Goal: Task Accomplishment & Management: Complete application form

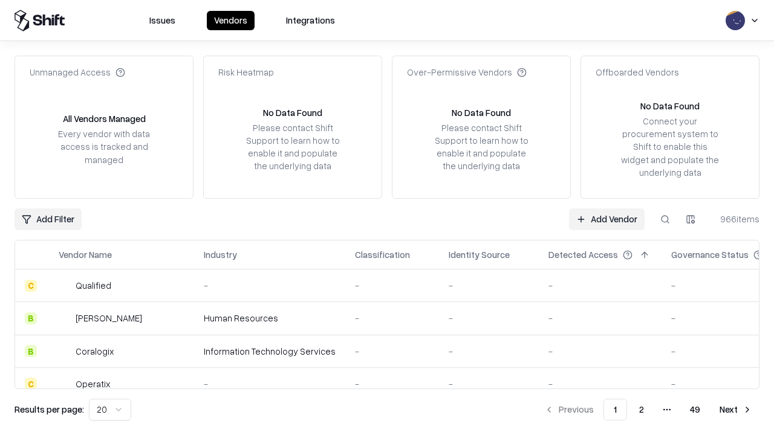
click at [606, 219] on link "Add Vendor" at bounding box center [607, 220] width 76 height 22
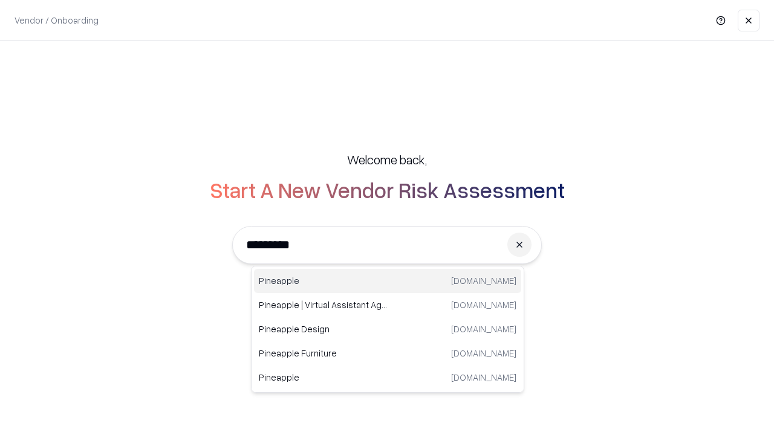
click at [388, 281] on div "Pineapple pineappleenergy.com" at bounding box center [387, 281] width 267 height 24
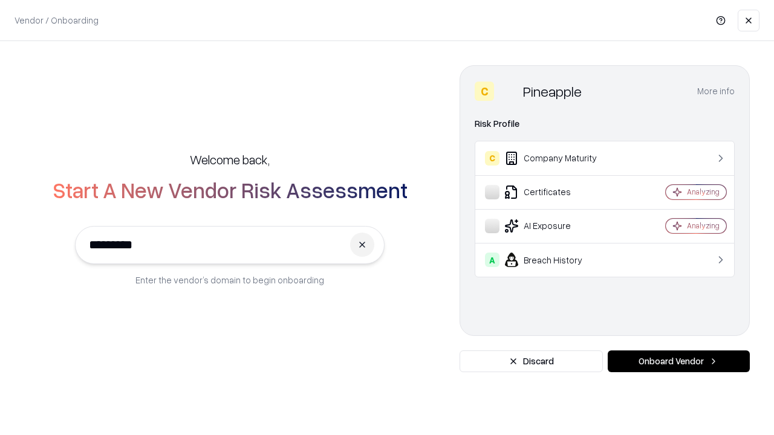
type input "*********"
click at [678, 362] on button "Onboard Vendor" at bounding box center [679, 362] width 142 height 22
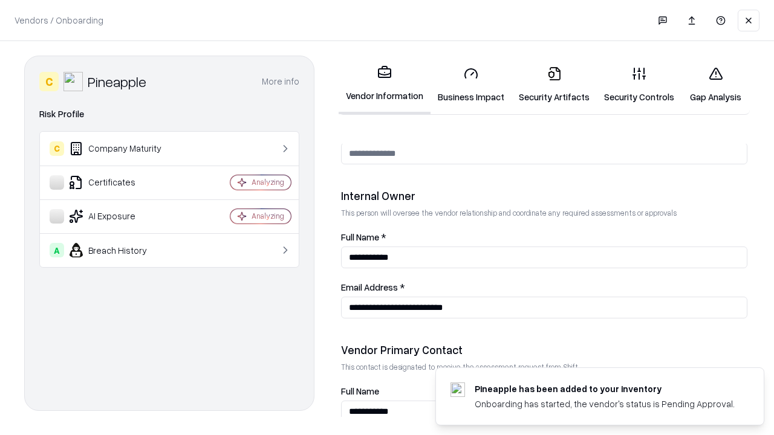
scroll to position [626, 0]
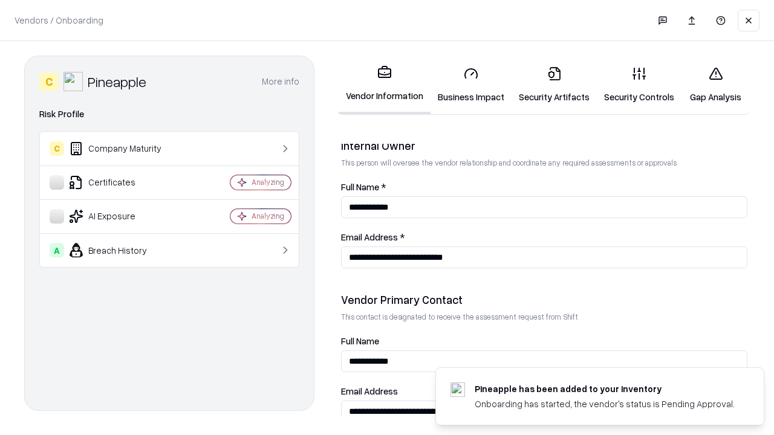
click at [471, 85] on link "Business Impact" at bounding box center [471, 85] width 81 height 56
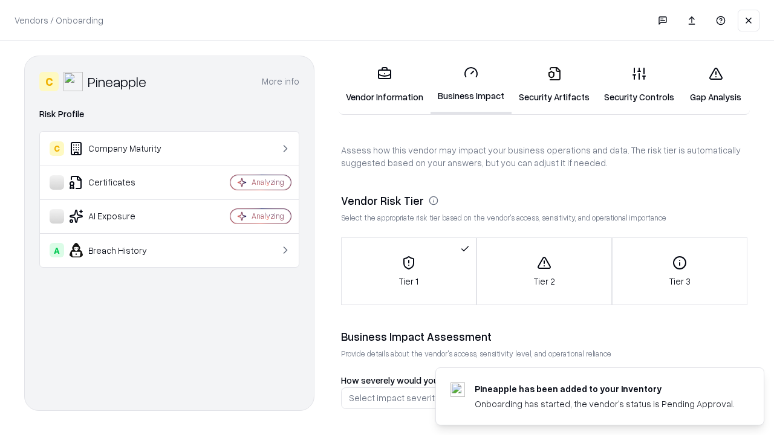
click at [554, 85] on link "Security Artifacts" at bounding box center [554, 85] width 85 height 56
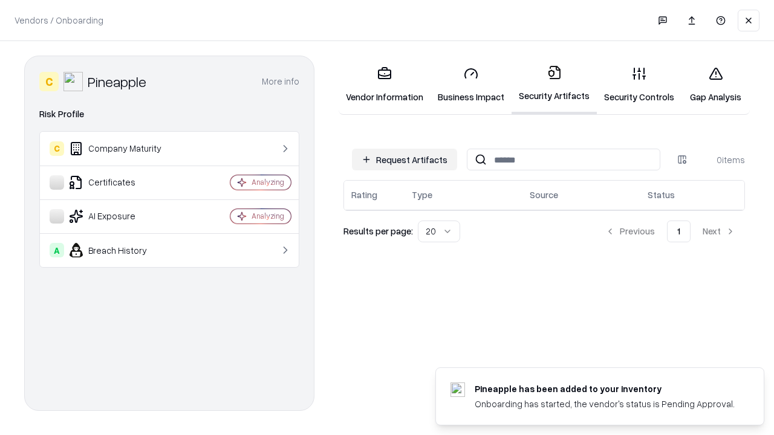
click at [405, 160] on button "Request Artifacts" at bounding box center [404, 160] width 105 height 22
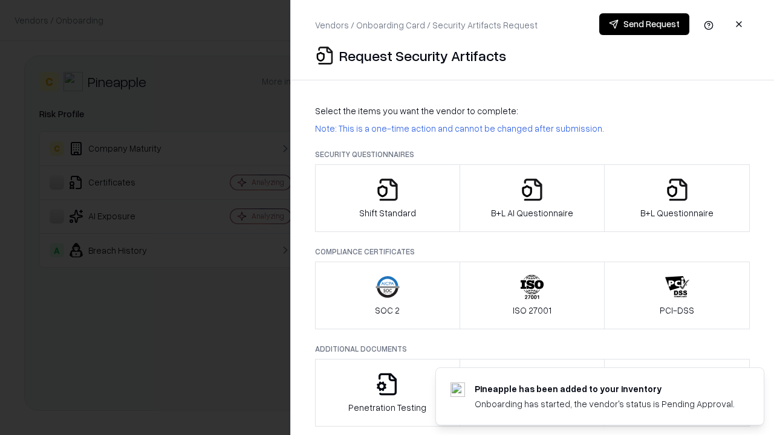
click at [387, 198] on icon "button" at bounding box center [387, 190] width 24 height 24
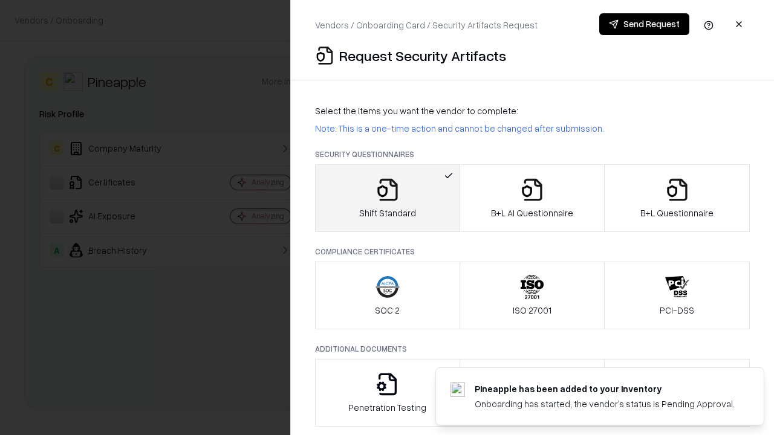
click at [644, 24] on button "Send Request" at bounding box center [644, 24] width 90 height 22
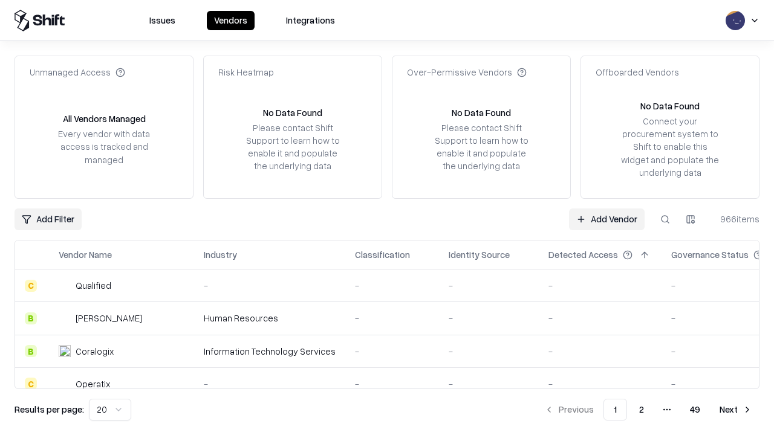
click at [665, 219] on button at bounding box center [665, 220] width 22 height 22
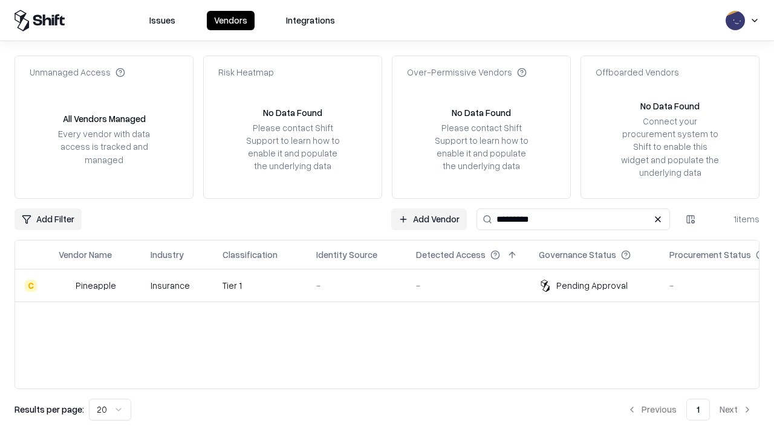
type input "*********"
click at [394, 285] on div "-" at bounding box center [356, 285] width 80 height 13
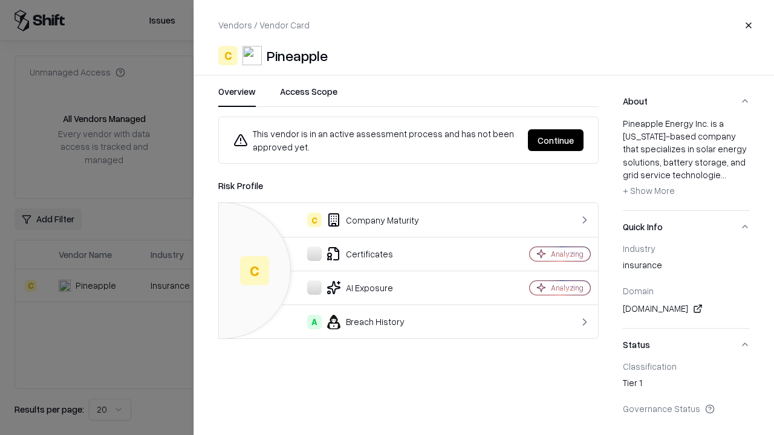
click at [556, 140] on button "Continue" at bounding box center [556, 140] width 56 height 22
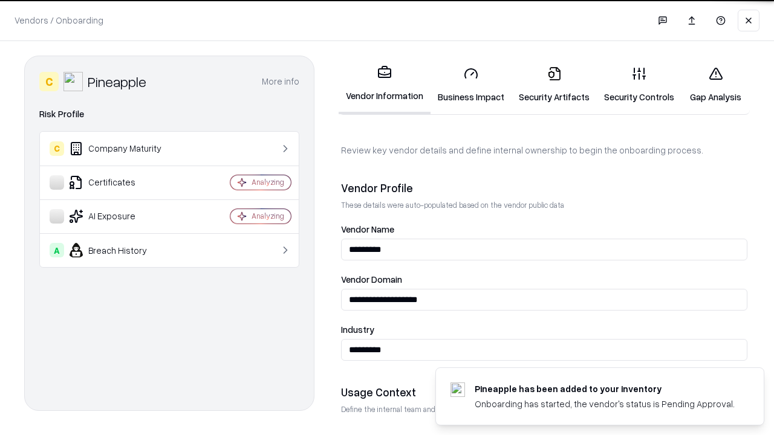
click at [554, 85] on link "Security Artifacts" at bounding box center [554, 85] width 85 height 56
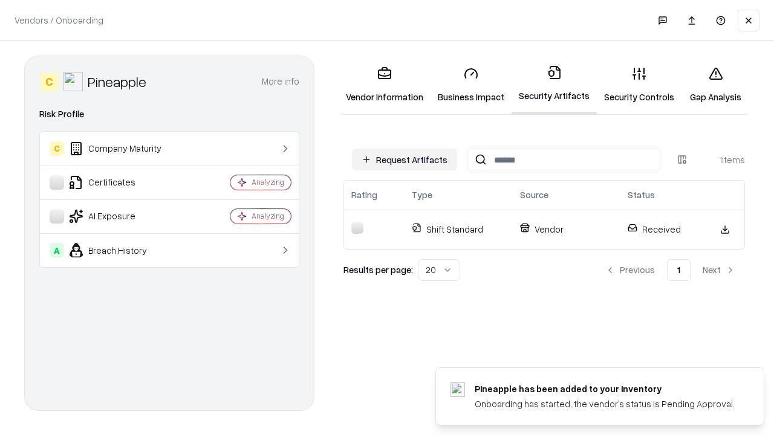
click at [639, 85] on link "Security Controls" at bounding box center [639, 85] width 85 height 56
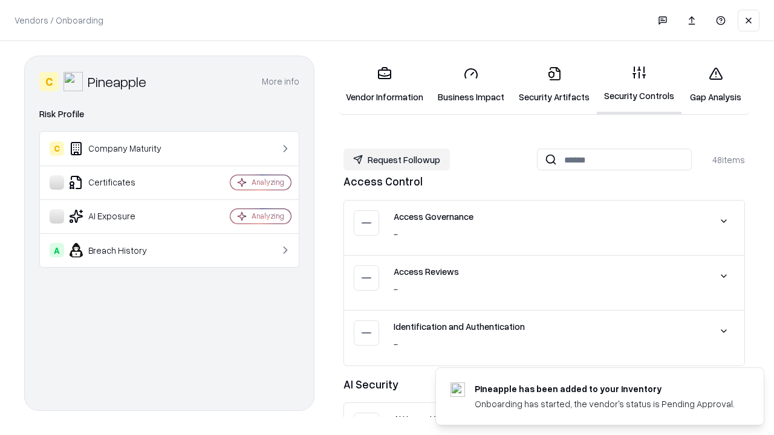
click at [397, 160] on button "Request Followup" at bounding box center [396, 160] width 106 height 22
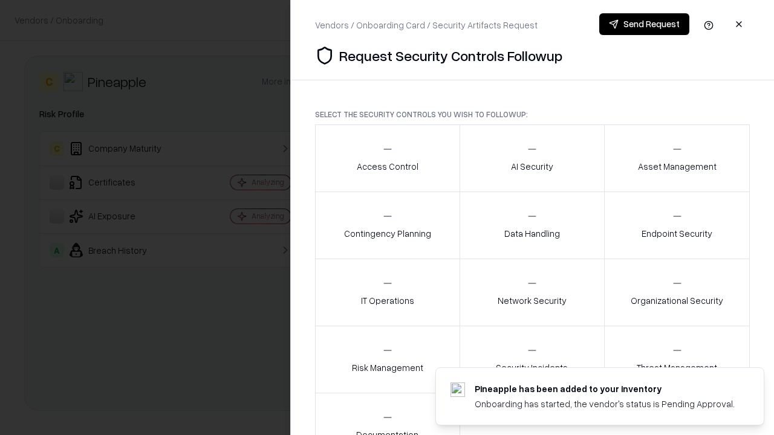
click at [387, 158] on div "Access Control" at bounding box center [388, 158] width 62 height 30
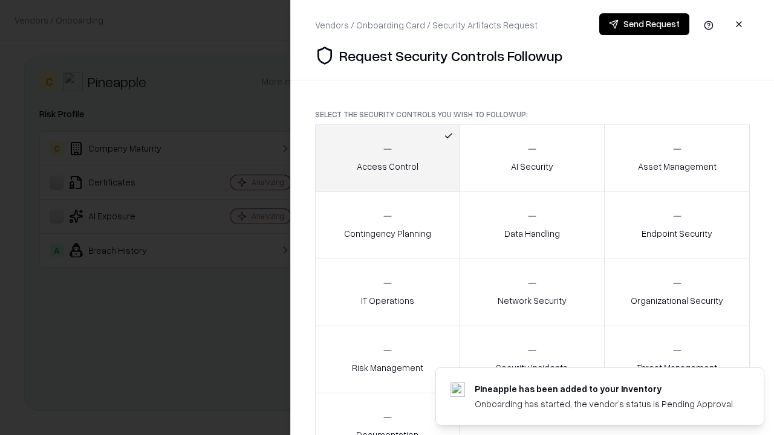
click at [644, 24] on button "Send Request" at bounding box center [644, 24] width 90 height 22
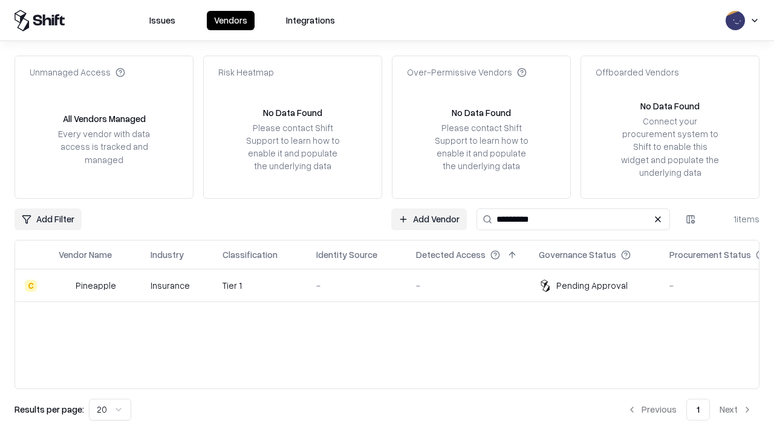
type input "*********"
click at [394, 285] on div "-" at bounding box center [356, 285] width 80 height 13
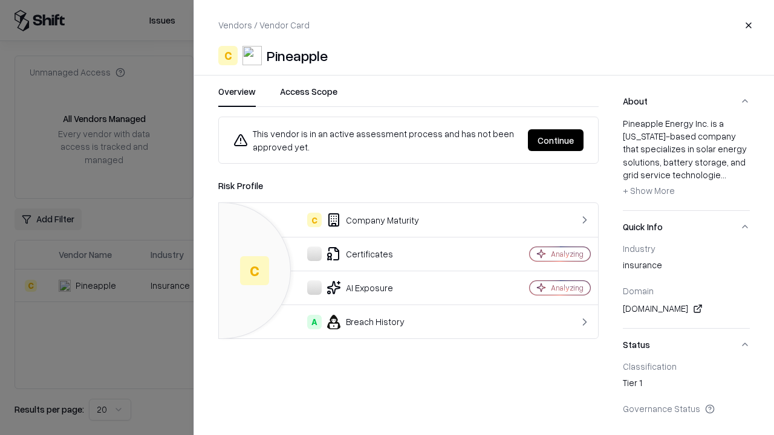
click at [556, 140] on button "Continue" at bounding box center [556, 140] width 56 height 22
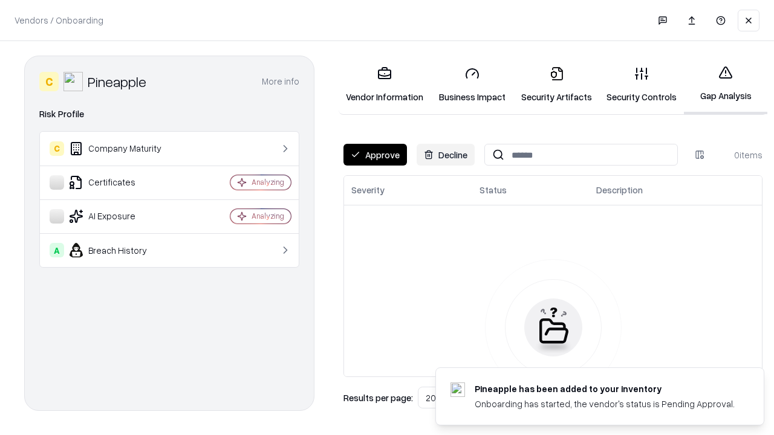
click at [375, 155] on button "Approve" at bounding box center [374, 155] width 63 height 22
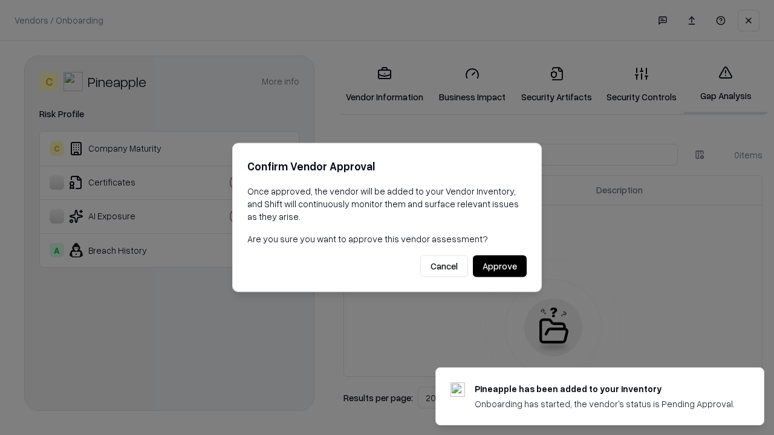
click at [499, 266] on button "Approve" at bounding box center [500, 267] width 54 height 22
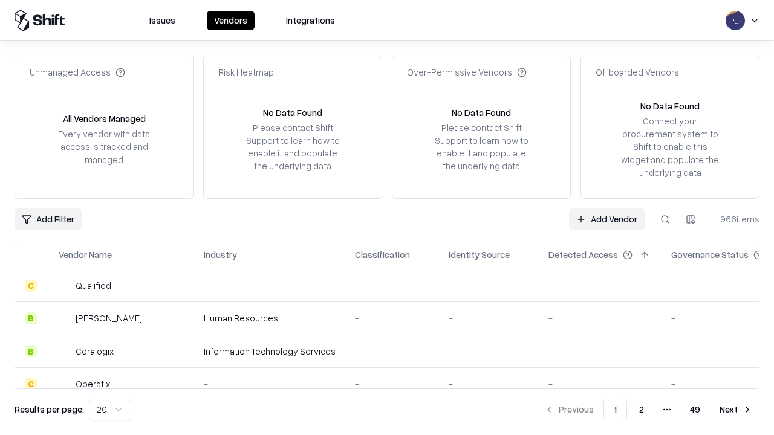
type input "*********"
click at [606, 219] on link "Add Vendor" at bounding box center [607, 220] width 76 height 22
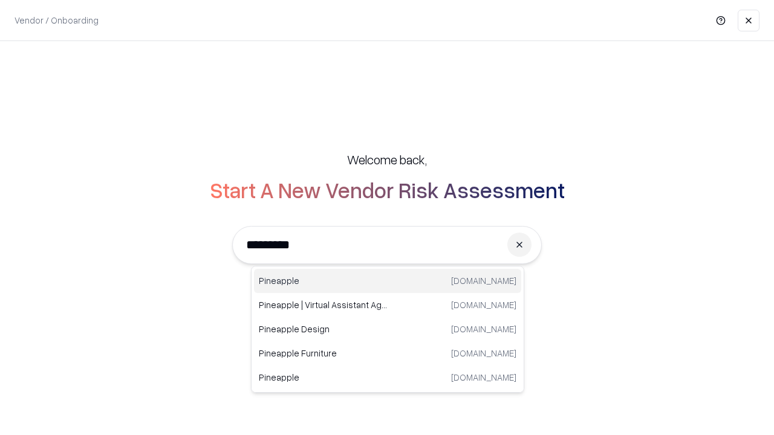
click at [388, 281] on div "Pineapple pineappleenergy.com" at bounding box center [387, 281] width 267 height 24
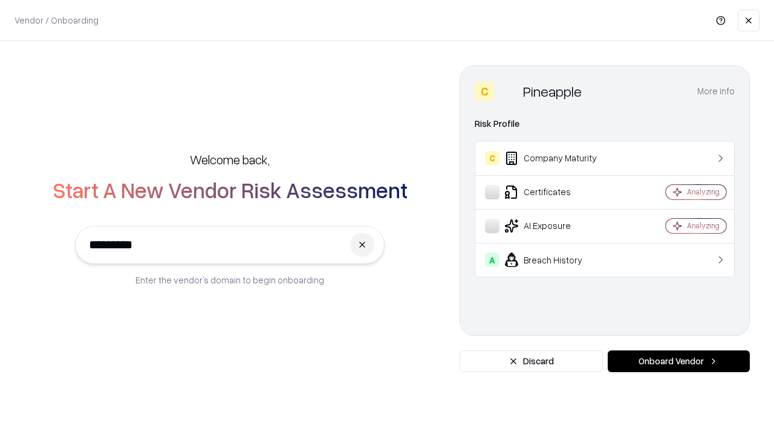
type input "*********"
click at [678, 362] on button "Onboard Vendor" at bounding box center [679, 362] width 142 height 22
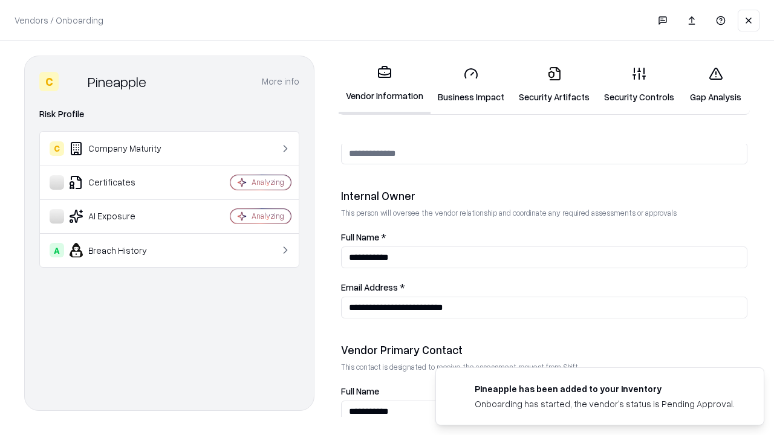
scroll to position [626, 0]
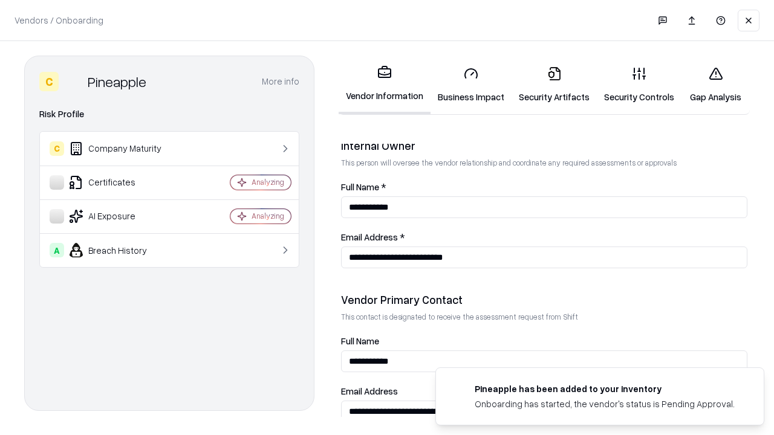
click at [715, 85] on link "Gap Analysis" at bounding box center [715, 85] width 68 height 56
